Goal: Task Accomplishment & Management: Use online tool/utility

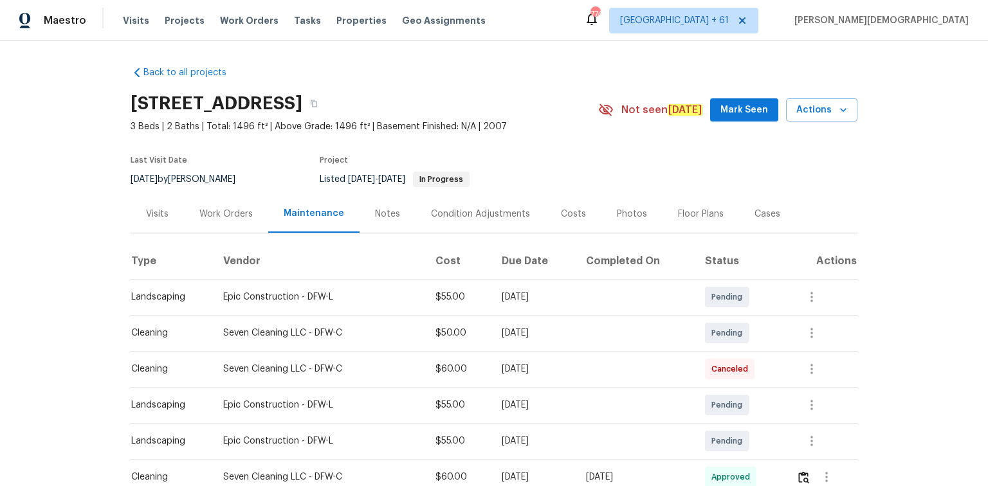
scroll to position [103, 0]
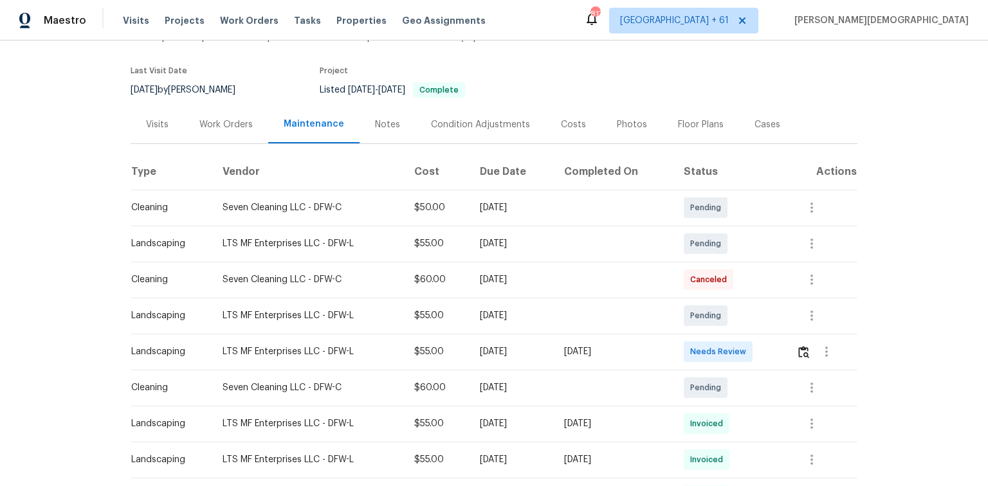
scroll to position [196, 0]
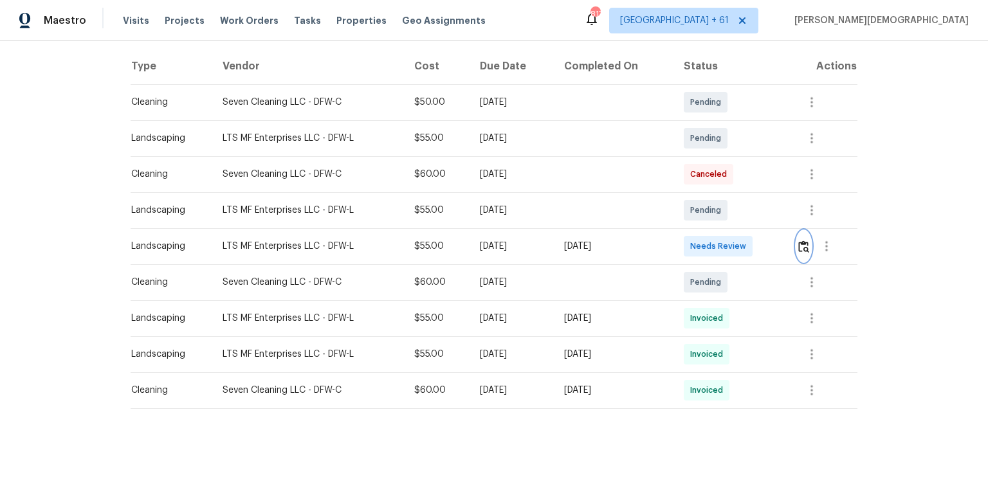
click at [703, 249] on button "button" at bounding box center [804, 246] width 15 height 31
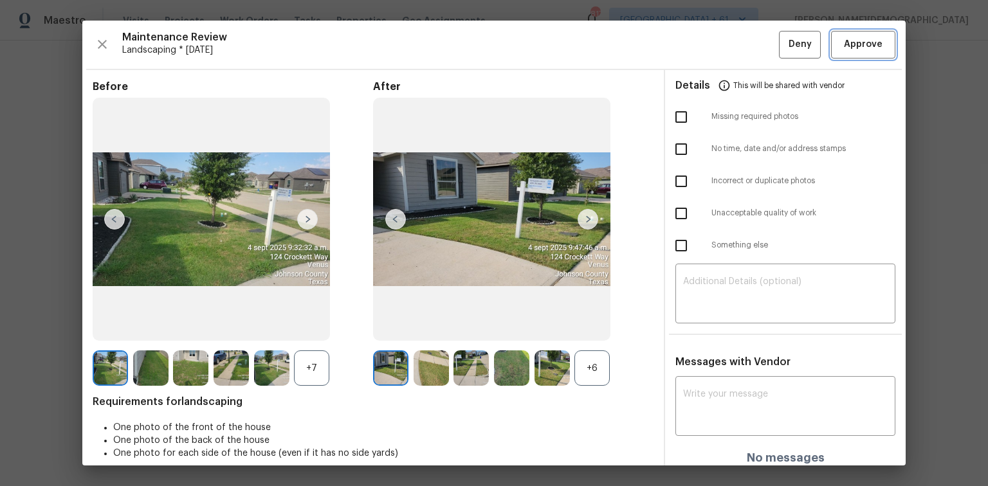
click at [703, 47] on span "Approve" at bounding box center [864, 45] width 44 height 16
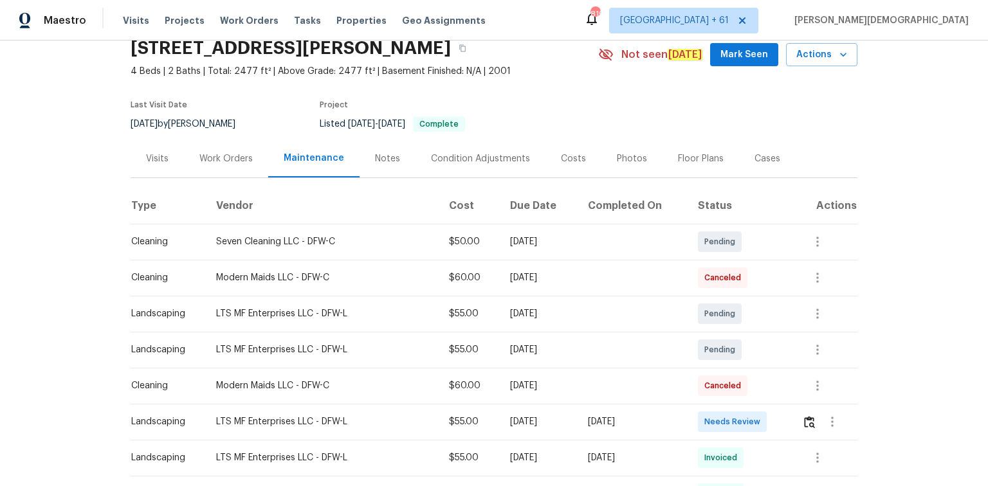
scroll to position [103, 0]
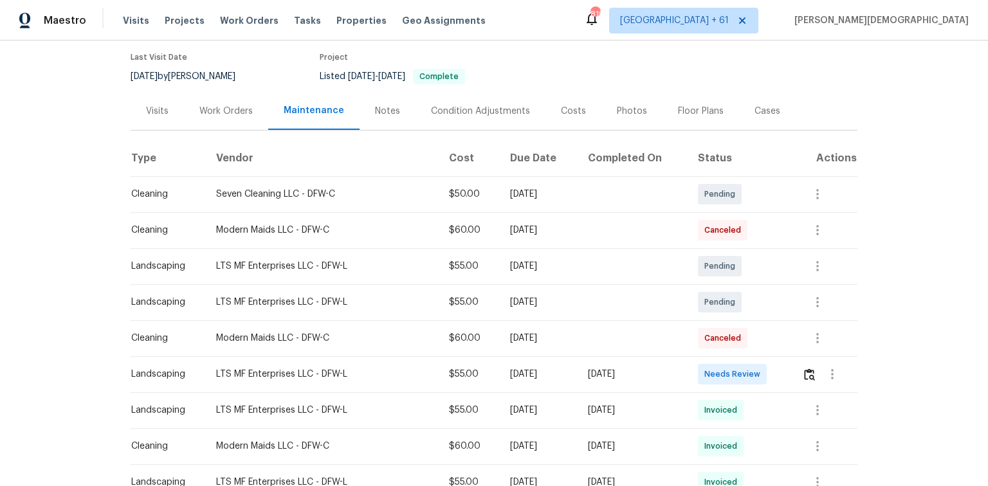
click at [703, 325] on div at bounding box center [832, 374] width 31 height 31
click at [703, 325] on img "button" at bounding box center [809, 375] width 11 height 12
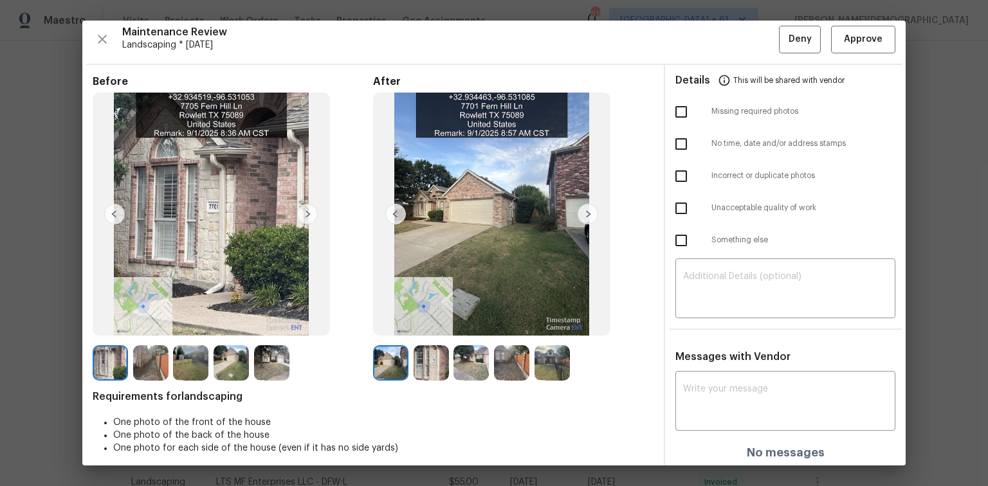
scroll to position [0, 0]
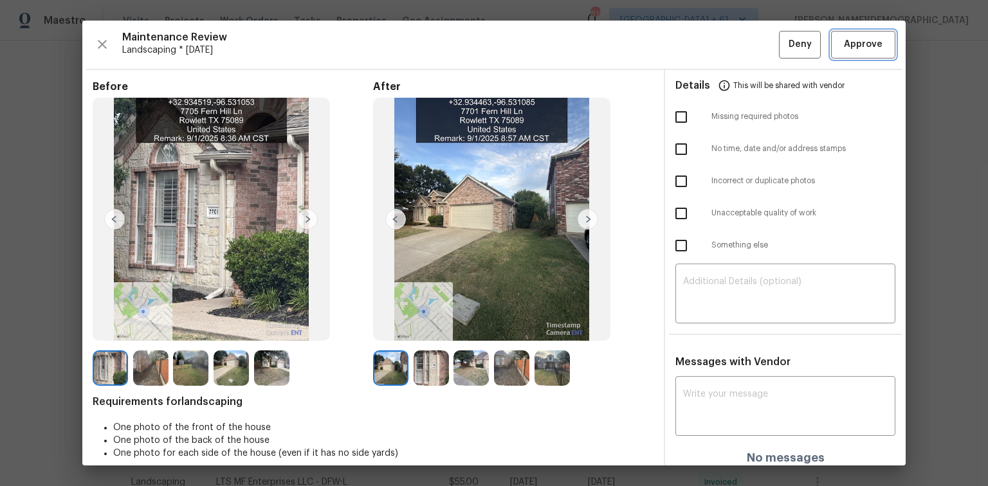
click at [703, 40] on span "Approve" at bounding box center [863, 45] width 39 height 16
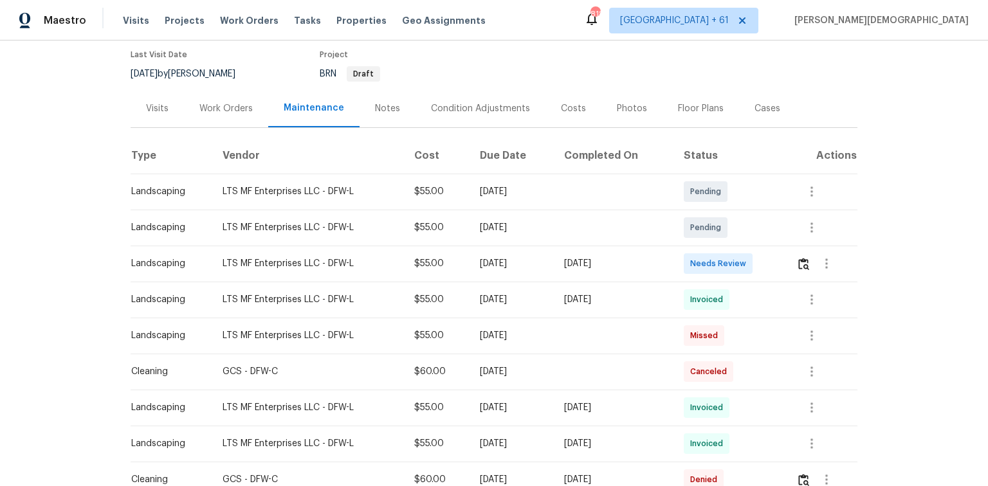
scroll to position [206, 0]
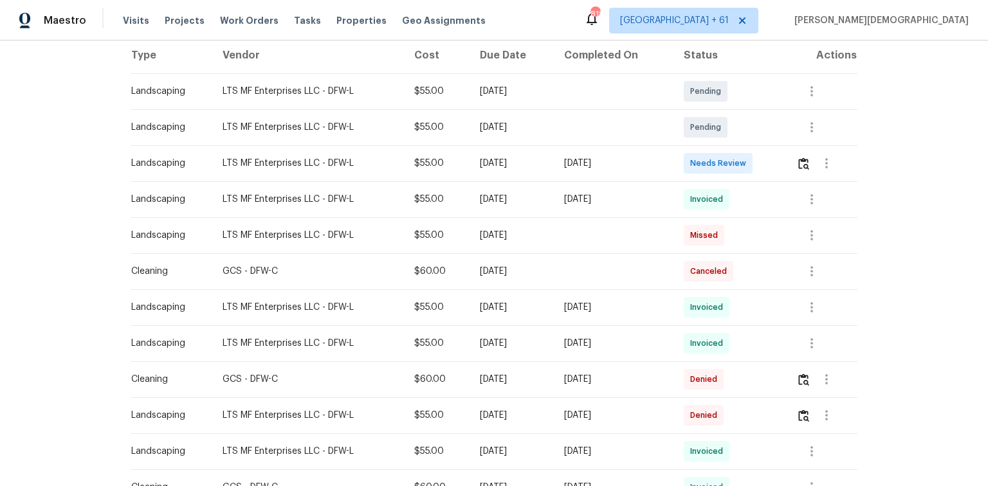
click at [703, 167] on div at bounding box center [827, 163] width 60 height 31
click at [703, 158] on img "button" at bounding box center [803, 164] width 11 height 12
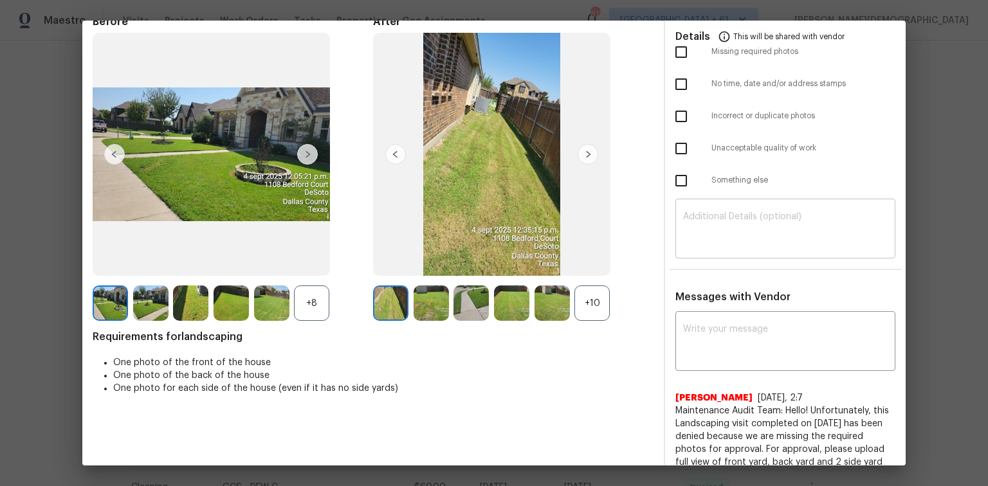
scroll to position [0, 0]
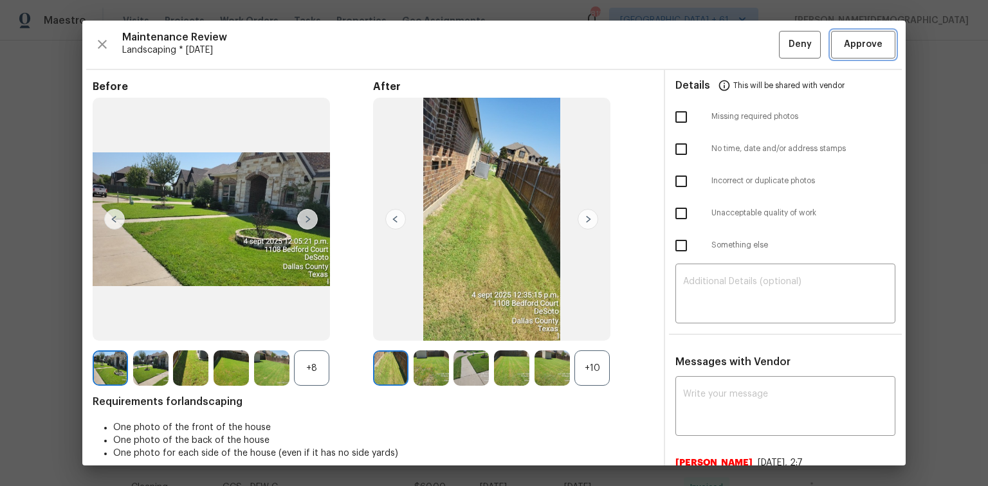
click at [703, 39] on span "Approve" at bounding box center [864, 45] width 44 height 16
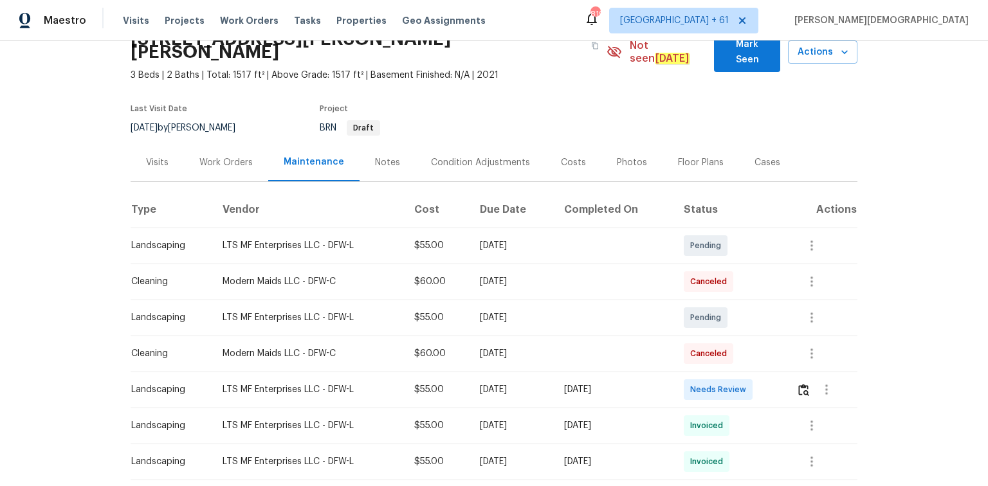
scroll to position [154, 0]
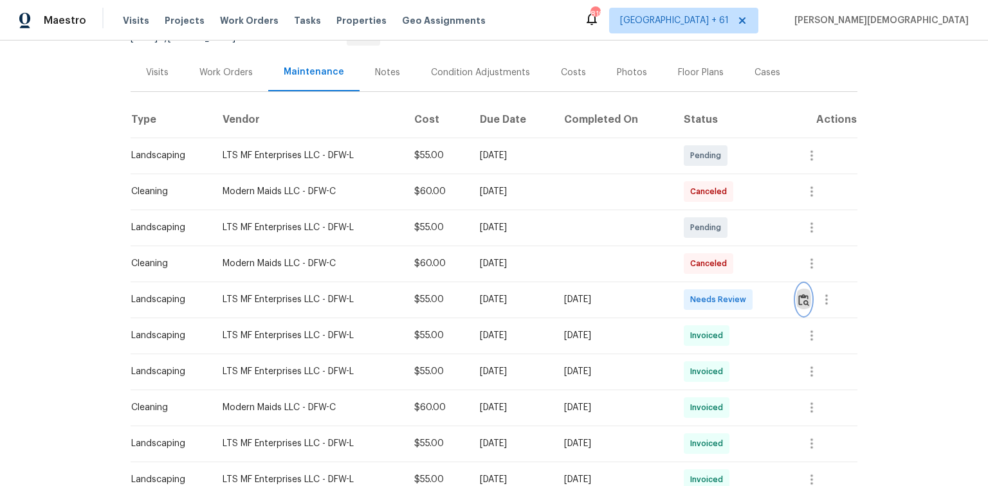
click at [703, 284] on button "button" at bounding box center [804, 299] width 15 height 31
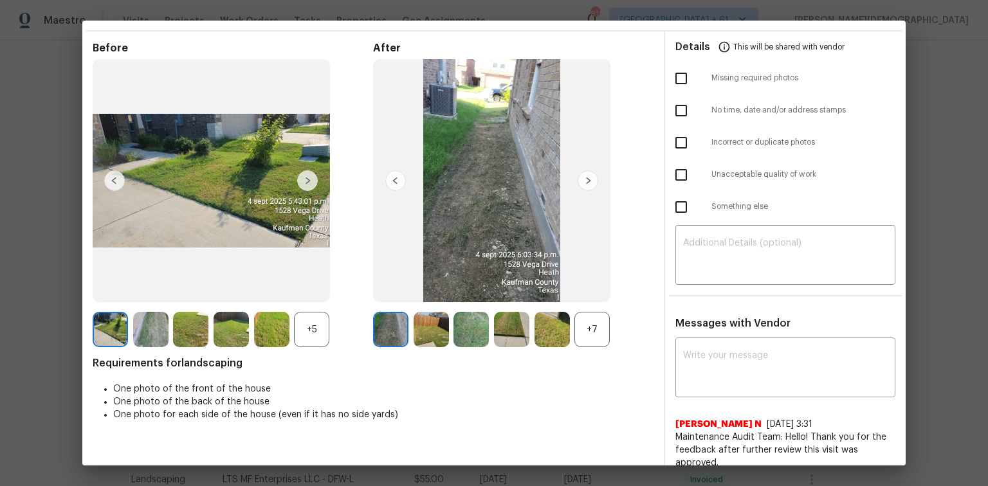
scroll to position [0, 0]
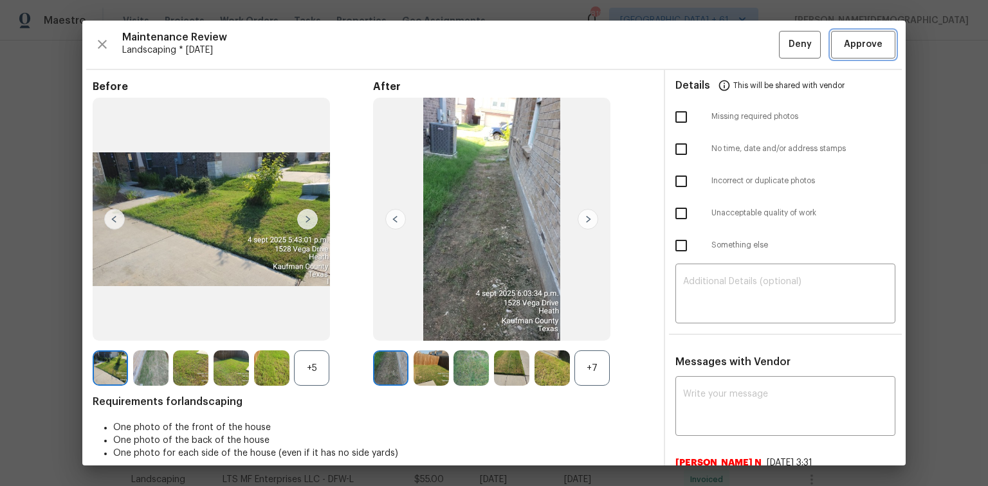
click at [703, 54] on button "Approve" at bounding box center [863, 45] width 64 height 28
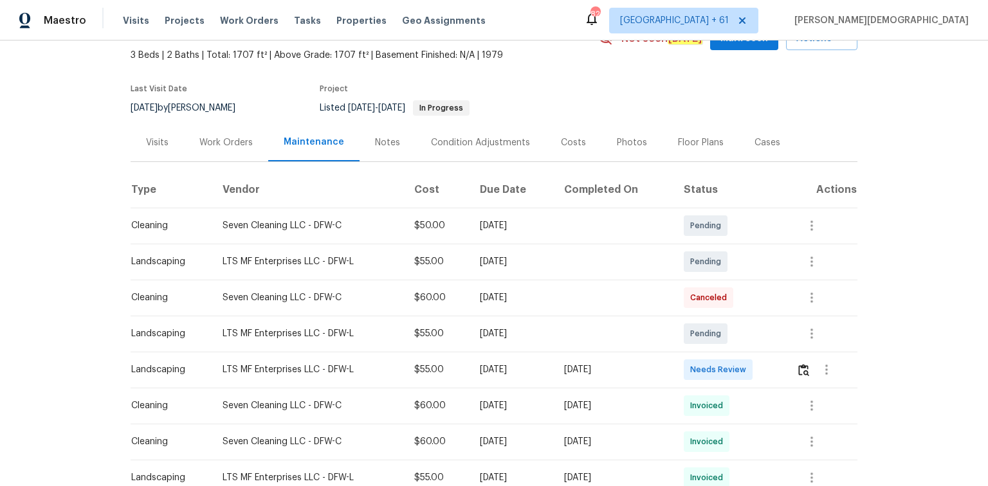
scroll to position [154, 0]
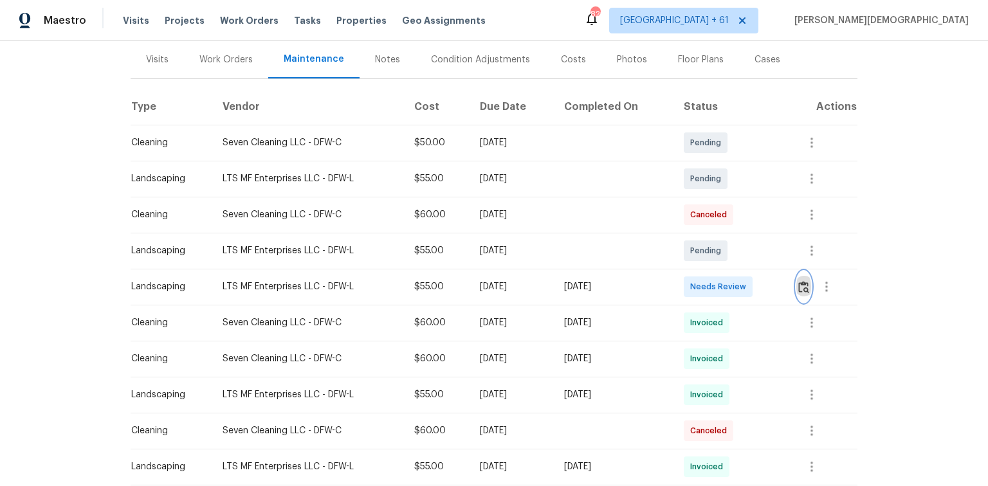
click at [703, 281] on img "button" at bounding box center [803, 287] width 11 height 12
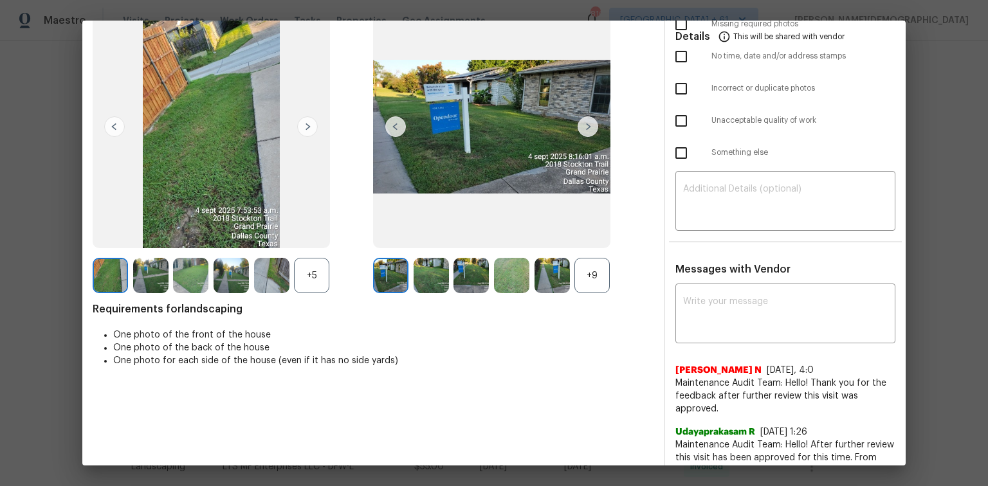
scroll to position [0, 0]
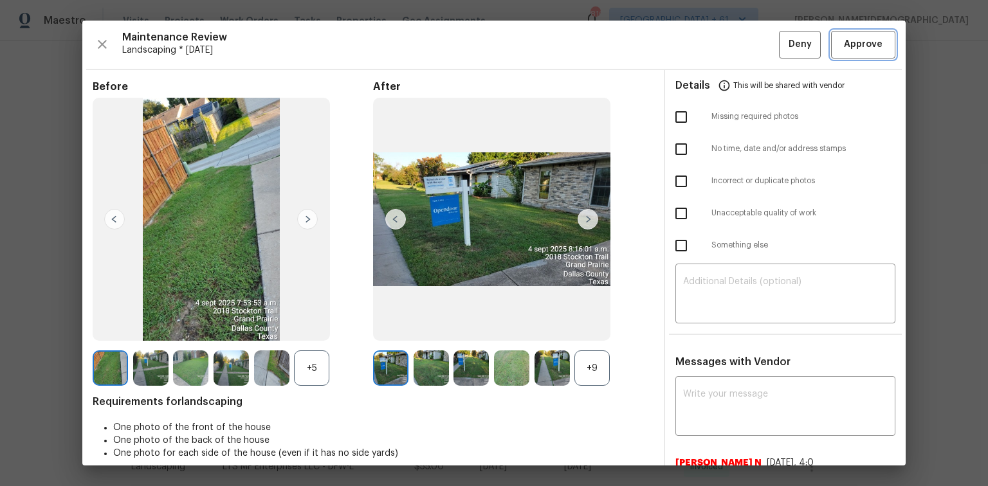
click at [703, 46] on span "Approve" at bounding box center [863, 45] width 39 height 16
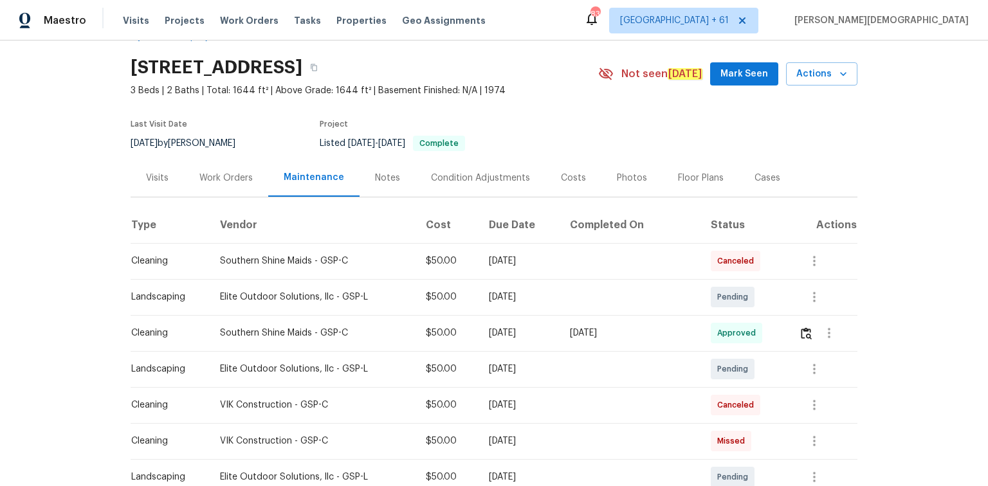
scroll to position [51, 0]
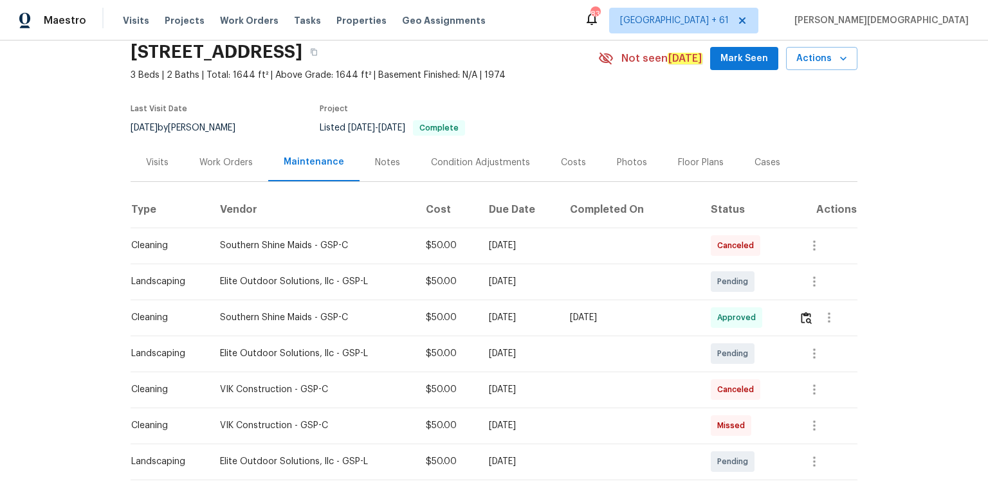
click at [169, 3] on div "Maestro Visits Projects Work Orders Tasks Properties Geo Assignments 831 [GEOGR…" at bounding box center [494, 20] width 988 height 41
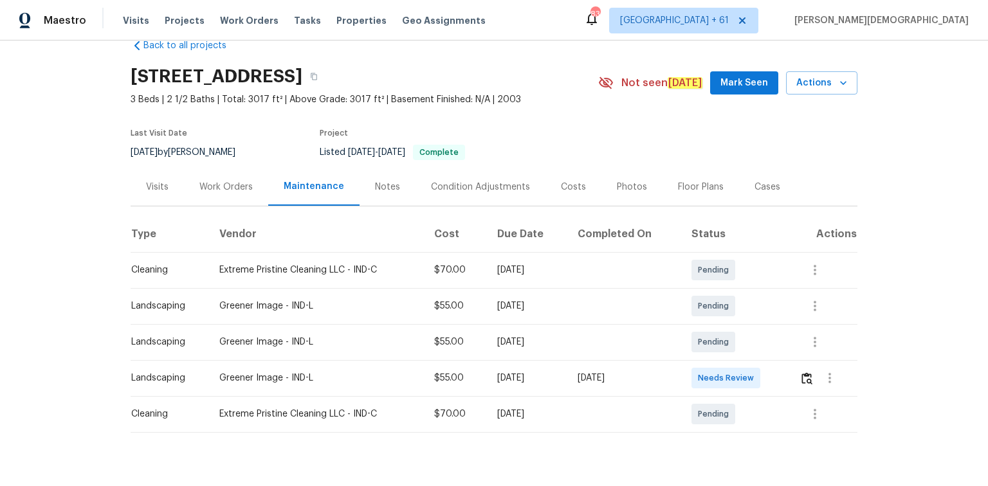
scroll to position [51, 0]
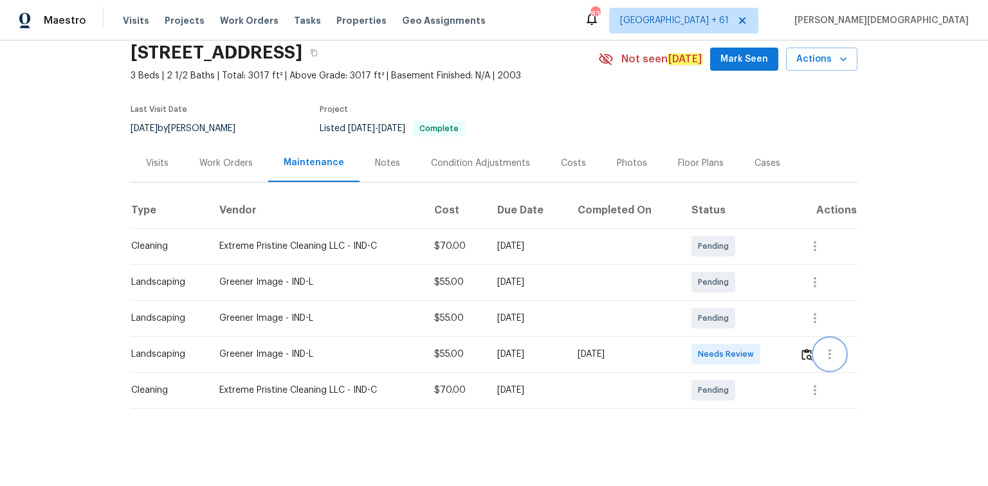
click at [816, 355] on button "button" at bounding box center [830, 354] width 31 height 31
click at [806, 353] on div at bounding box center [494, 243] width 988 height 486
click at [806, 353] on img "button" at bounding box center [807, 355] width 11 height 12
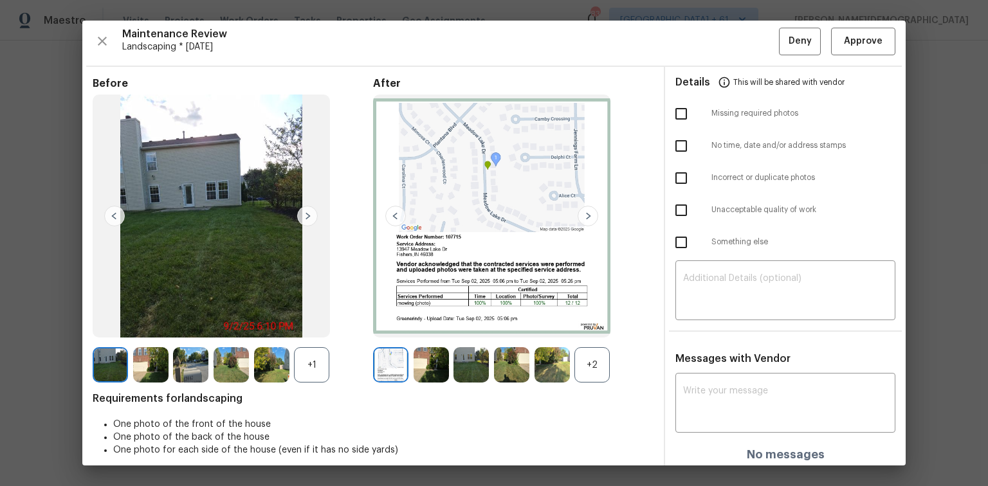
scroll to position [0, 0]
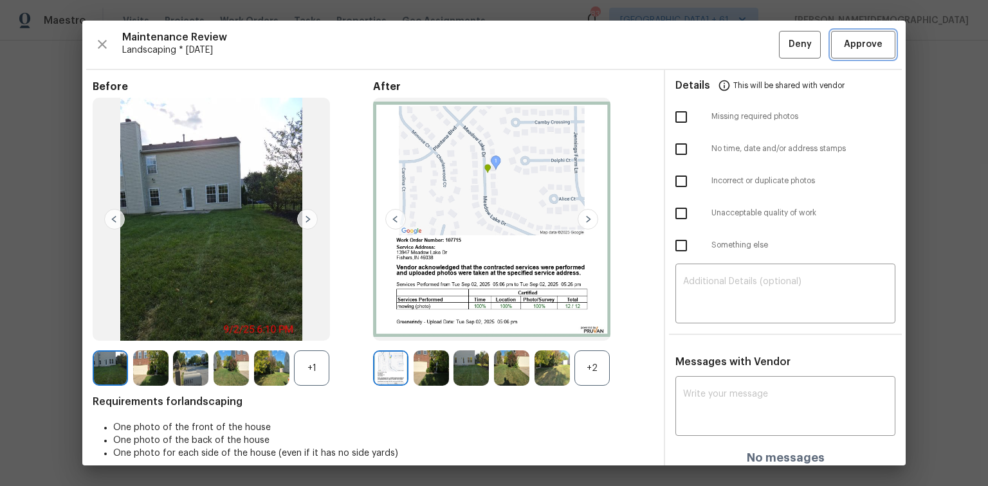
click at [853, 49] on span "Approve" at bounding box center [863, 45] width 39 height 16
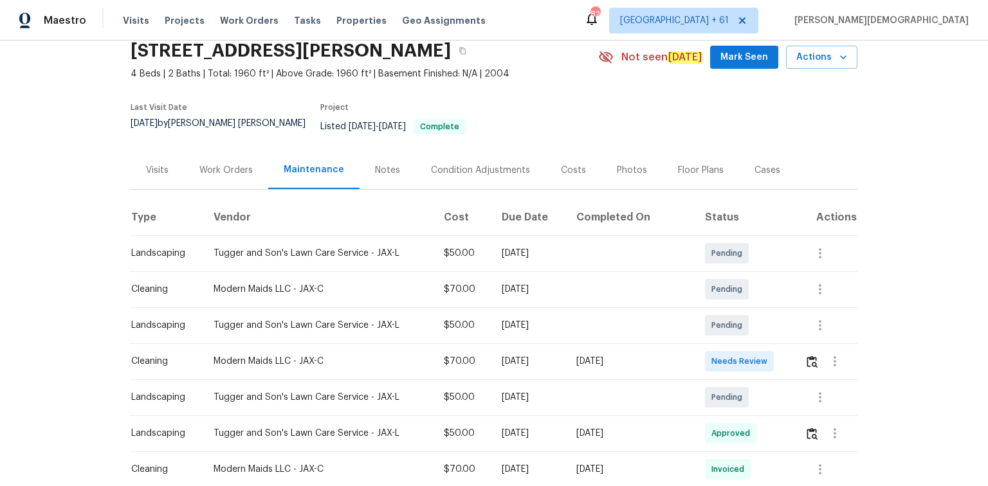
scroll to position [103, 0]
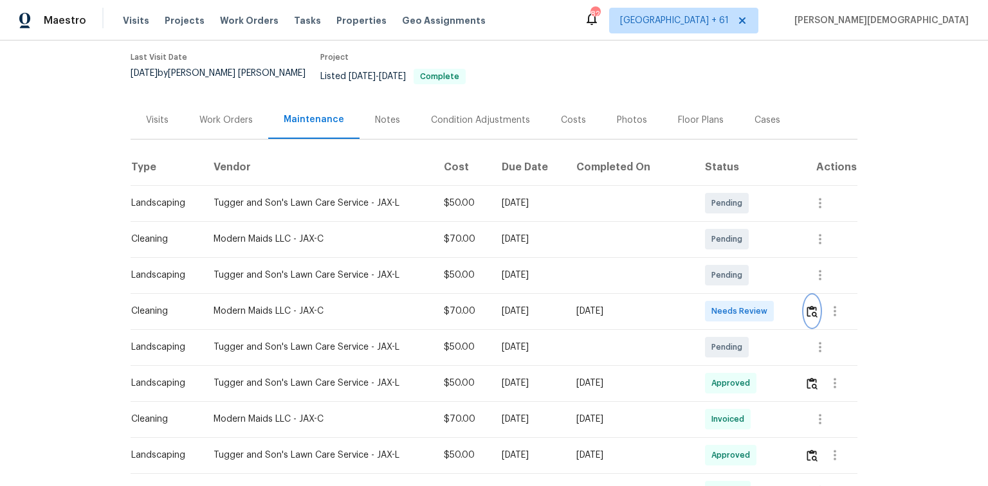
click at [703, 306] on img "button" at bounding box center [812, 312] width 11 height 12
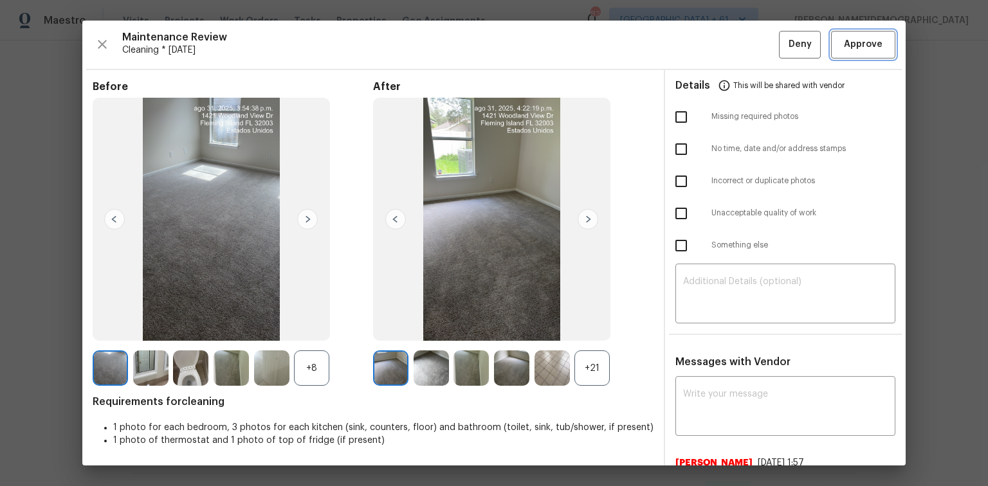
click at [703, 53] on button "Approve" at bounding box center [863, 45] width 64 height 28
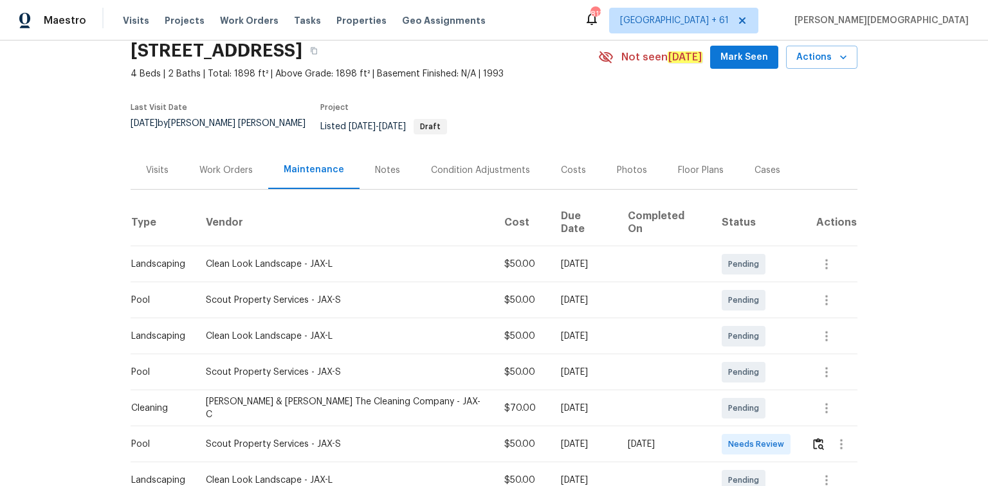
scroll to position [103, 0]
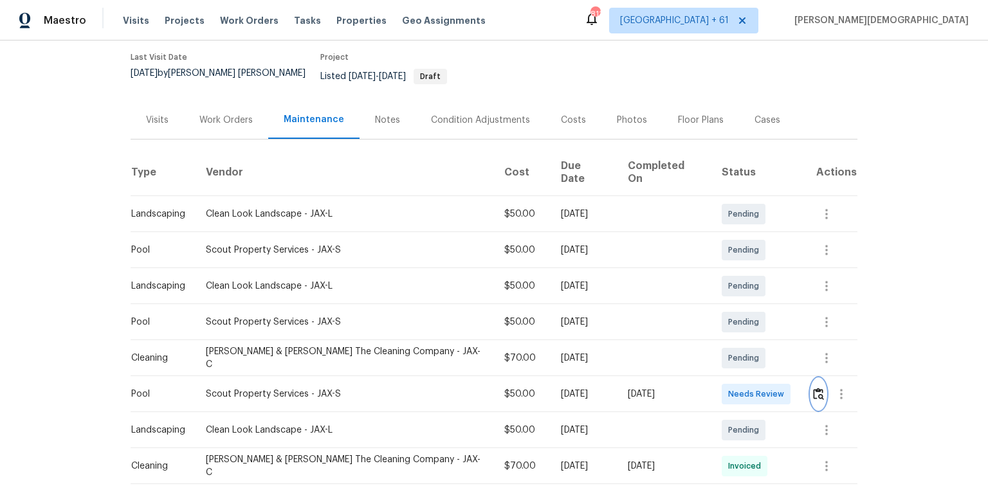
click at [703, 325] on button "button" at bounding box center [818, 394] width 15 height 31
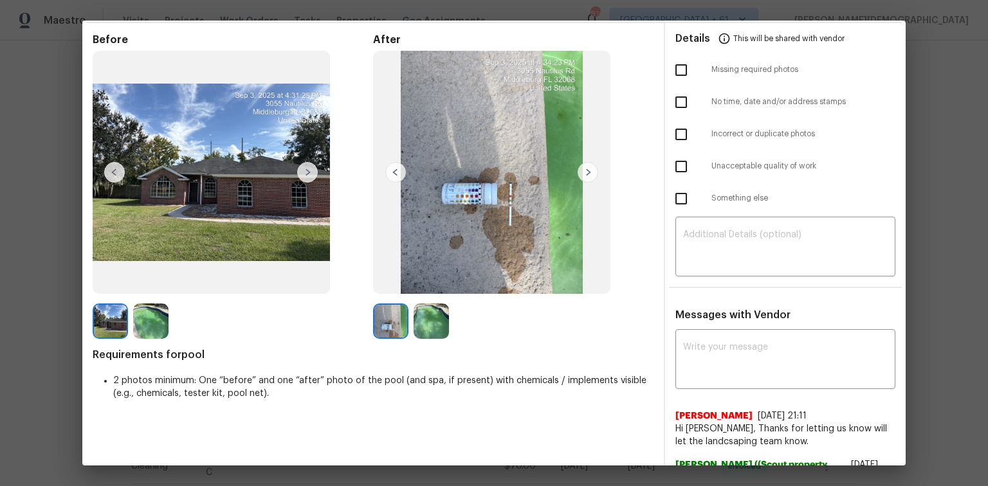
scroll to position [0, 0]
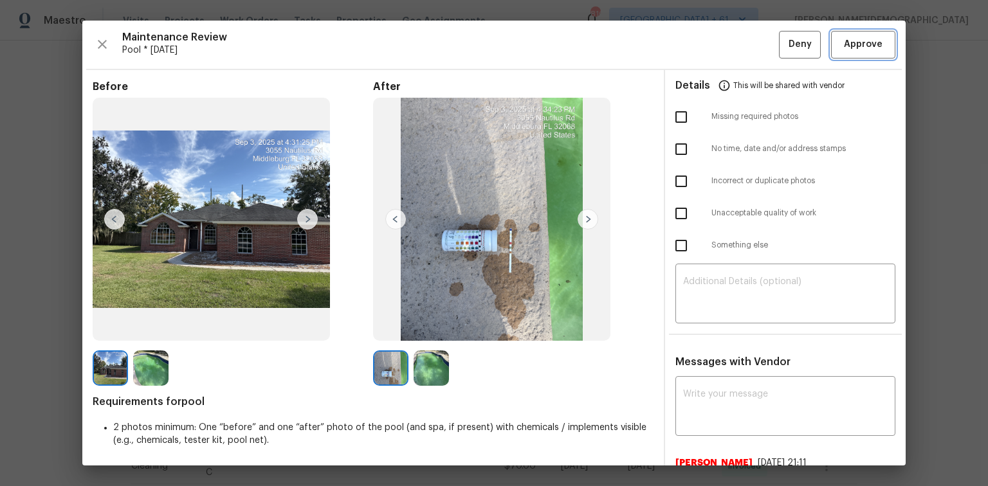
click at [703, 49] on span "Approve" at bounding box center [863, 45] width 39 height 16
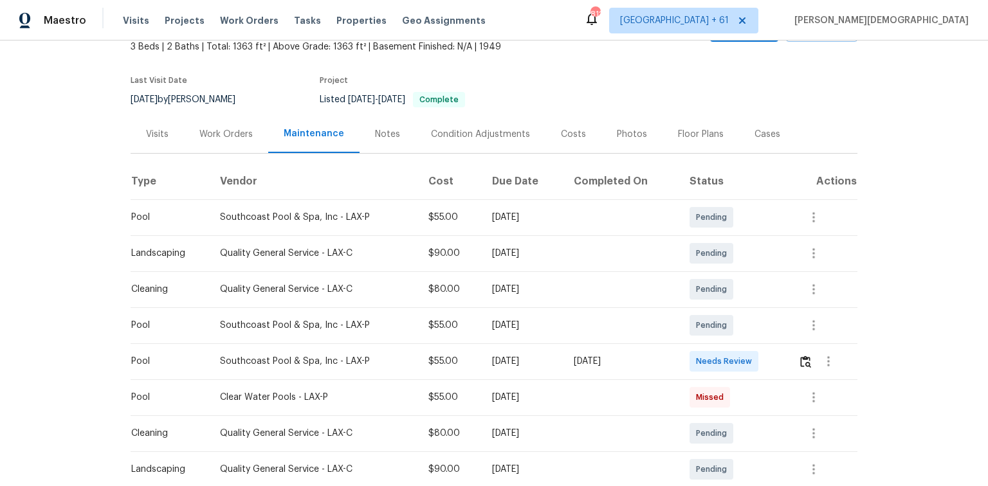
scroll to position [154, 0]
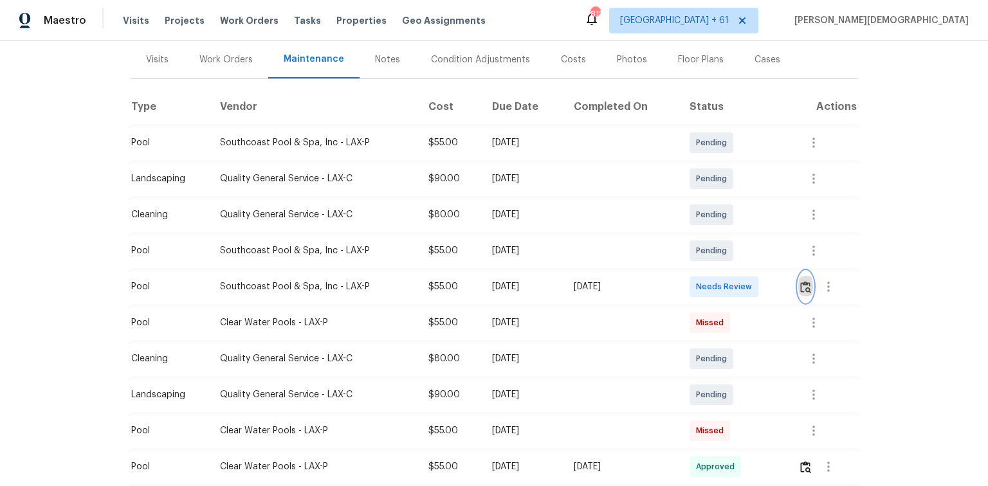
click at [703, 281] on img "button" at bounding box center [805, 287] width 11 height 12
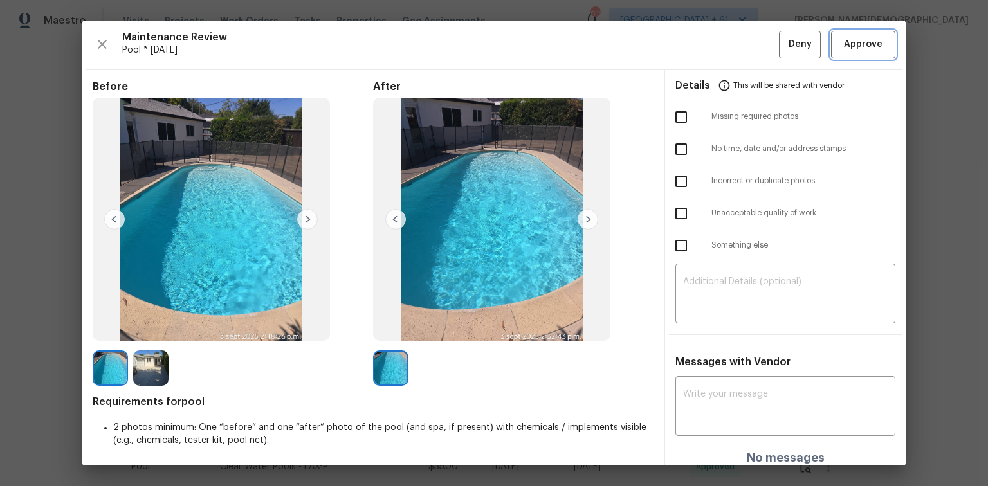
click at [703, 46] on span "Approve" at bounding box center [864, 45] width 44 height 16
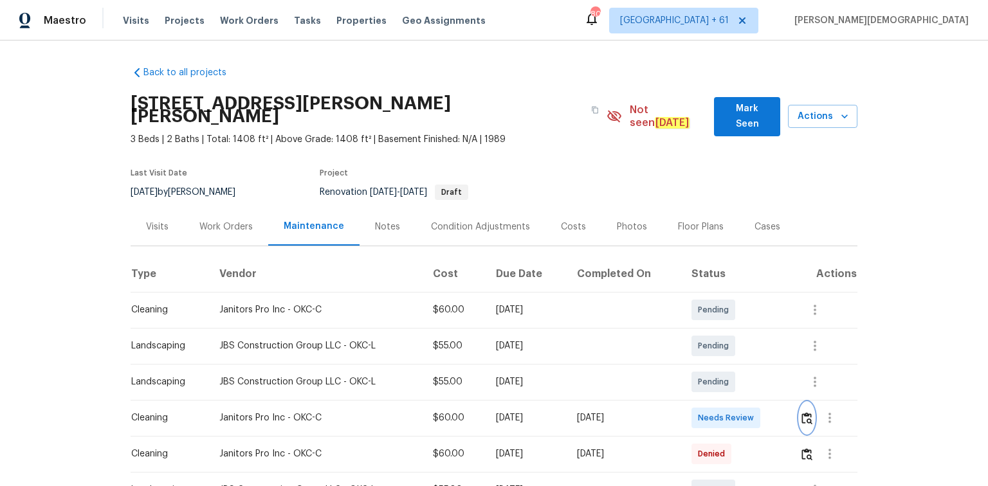
click at [703, 325] on img "button" at bounding box center [807, 418] width 11 height 12
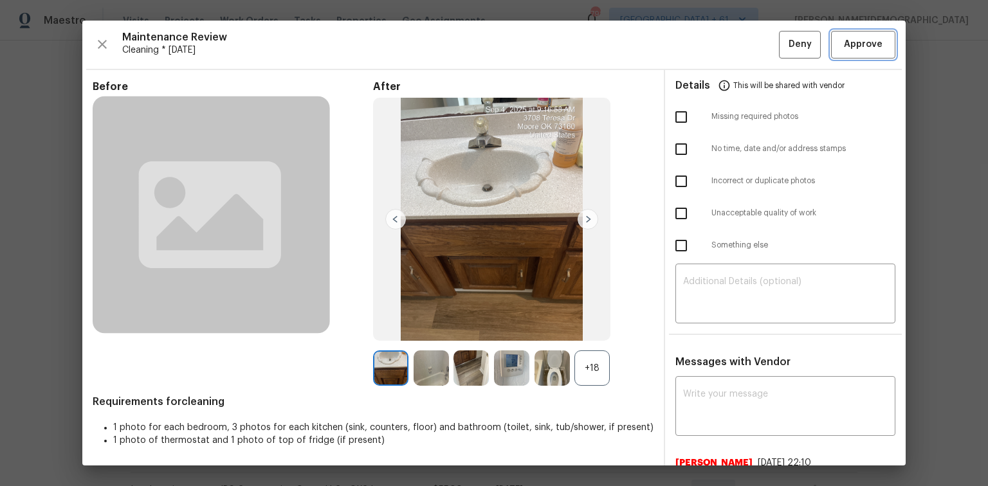
click at [703, 57] on button "Approve" at bounding box center [863, 45] width 64 height 28
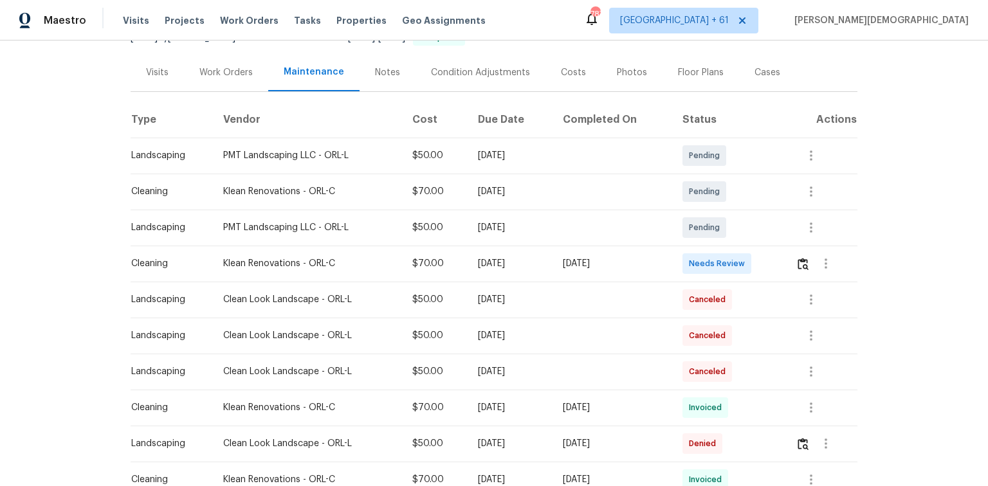
scroll to position [206, 0]
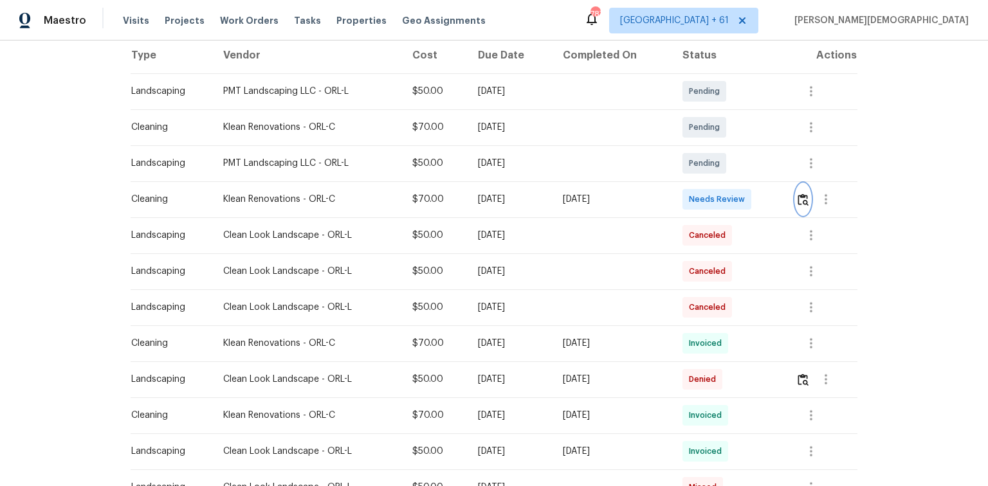
click at [703, 196] on img "button" at bounding box center [803, 200] width 11 height 12
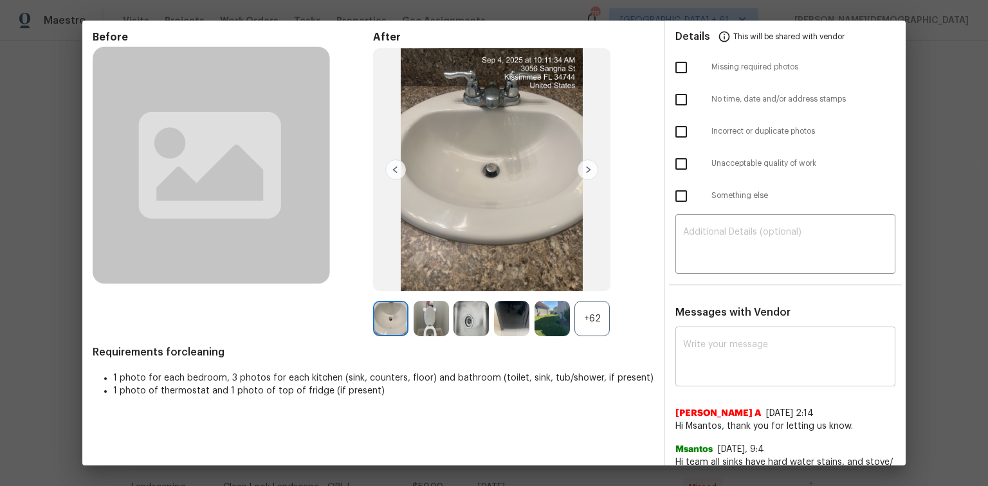
scroll to position [0, 0]
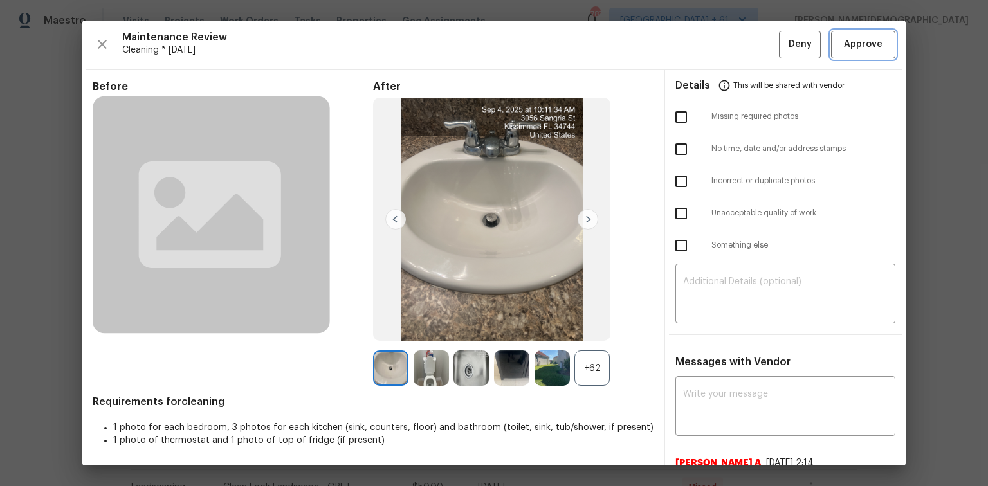
click at [703, 55] on button "Approve" at bounding box center [863, 45] width 64 height 28
